Goal: Task Accomplishment & Management: Use online tool/utility

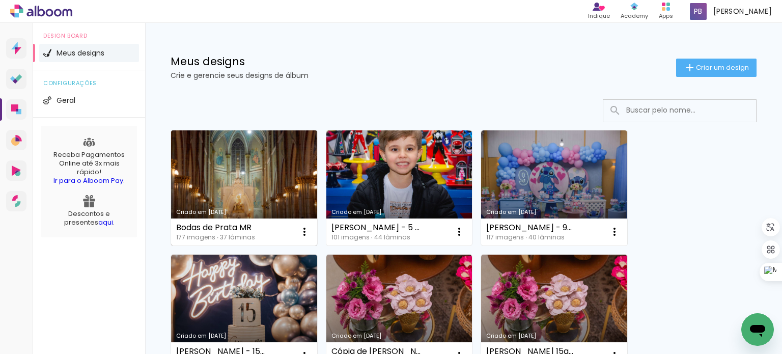
click at [267, 152] on link "Criado em [DATE]" at bounding box center [244, 187] width 146 height 115
